Goal: Task Accomplishment & Management: Manage account settings

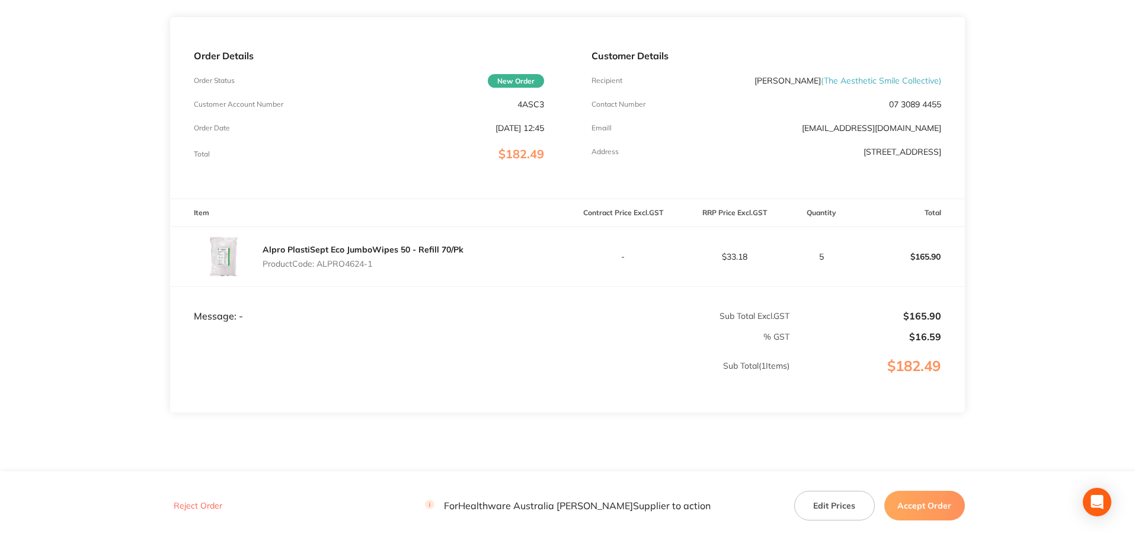
scroll to position [176, 0]
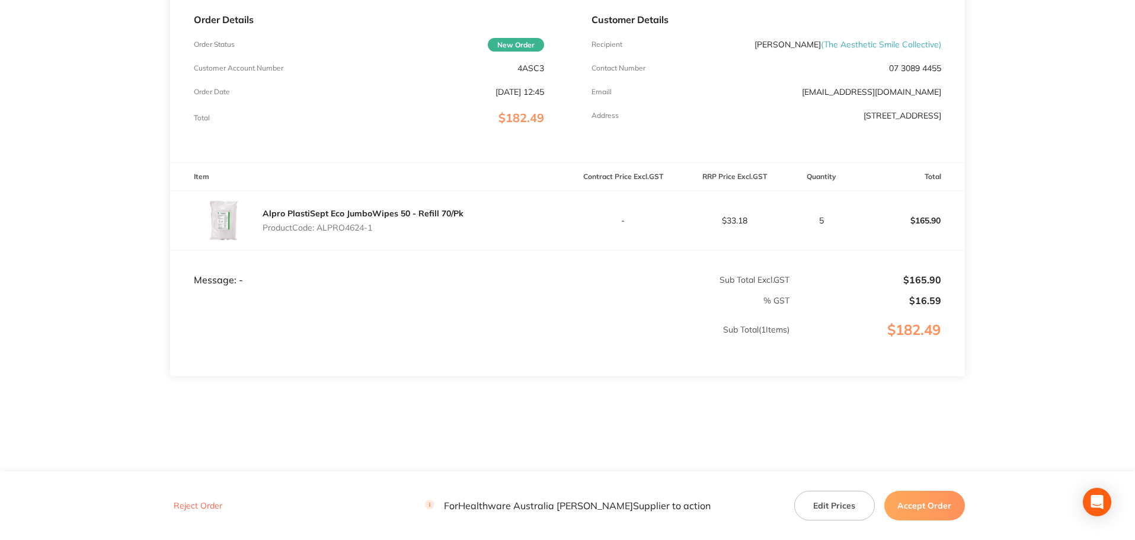
drag, startPoint x: 374, startPoint y: 226, endPoint x: 318, endPoint y: 226, distance: 55.7
click at [318, 226] on p "Product Code: ALPRO4624-1" at bounding box center [363, 227] width 201 height 9
copy p "ALPRO4624-1"
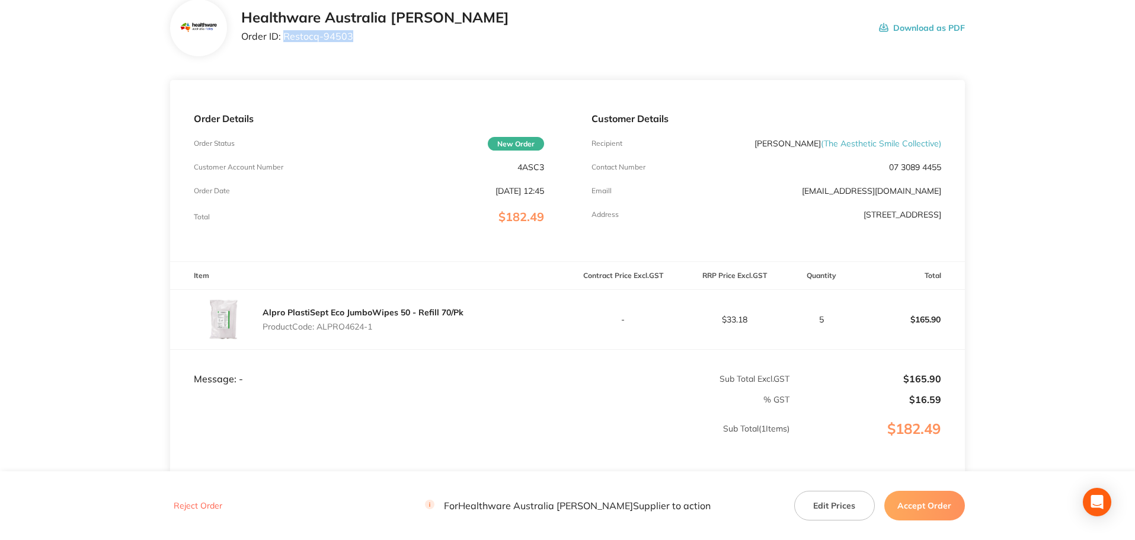
drag, startPoint x: 357, startPoint y: 36, endPoint x: 282, endPoint y: 39, distance: 74.7
click at [282, 39] on p "Order ID: Restocq- 94503" at bounding box center [375, 36] width 268 height 11
copy p "Restocq- 94503"
drag, startPoint x: 736, startPoint y: 213, endPoint x: 956, endPoint y: 213, distance: 220.5
click at [956, 213] on div "Customer Details Recipient [PERSON_NAME] ( The Aesthetic Smile Collective ) Con…" at bounding box center [766, 170] width 397 height 181
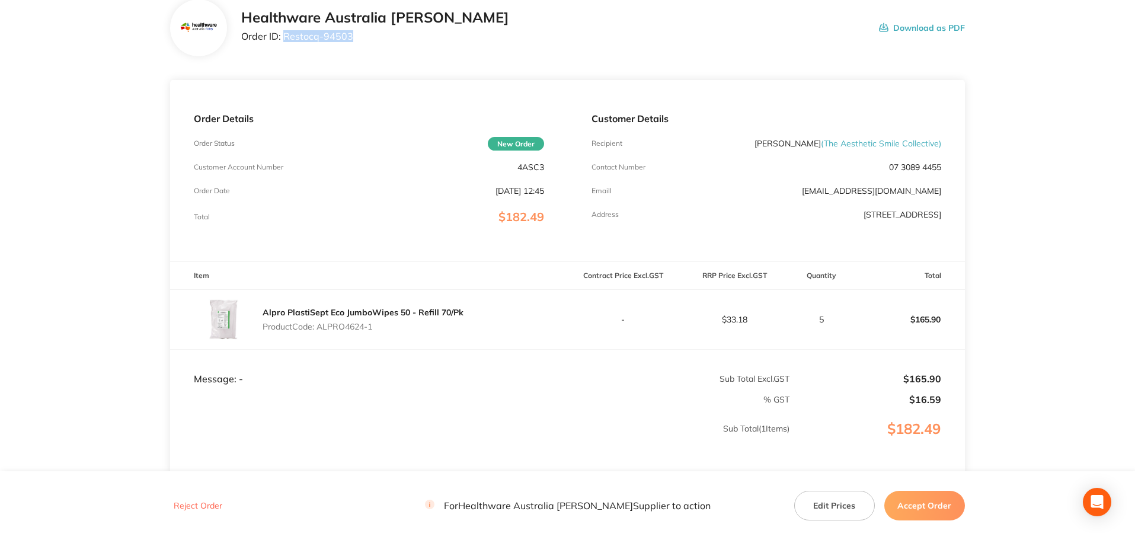
copy p "[STREET_ADDRESS]"
click at [921, 501] on button "Accept Order" at bounding box center [924, 506] width 81 height 30
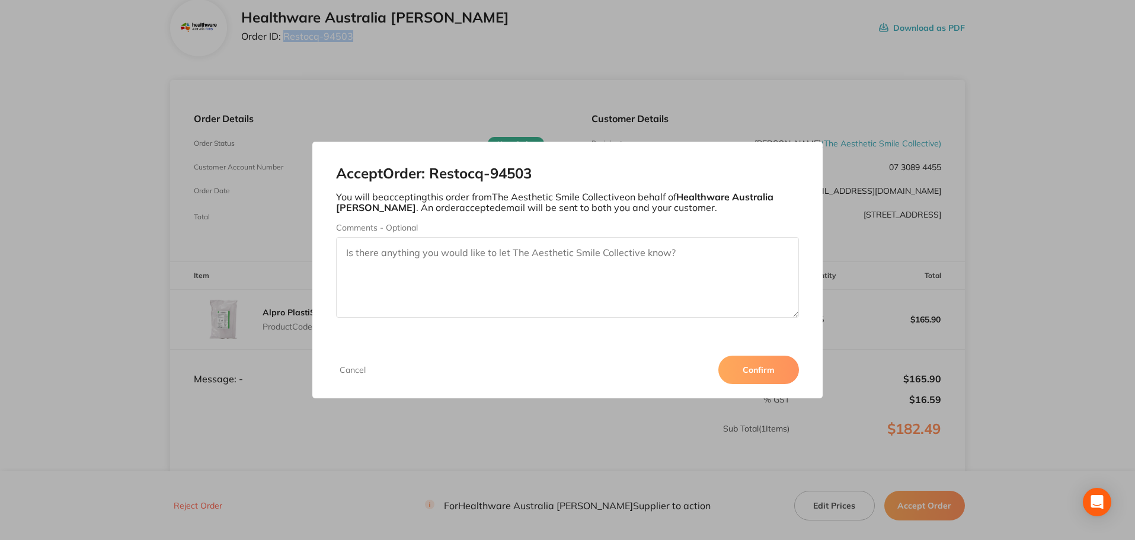
click at [762, 362] on button "Confirm" at bounding box center [758, 370] width 81 height 28
